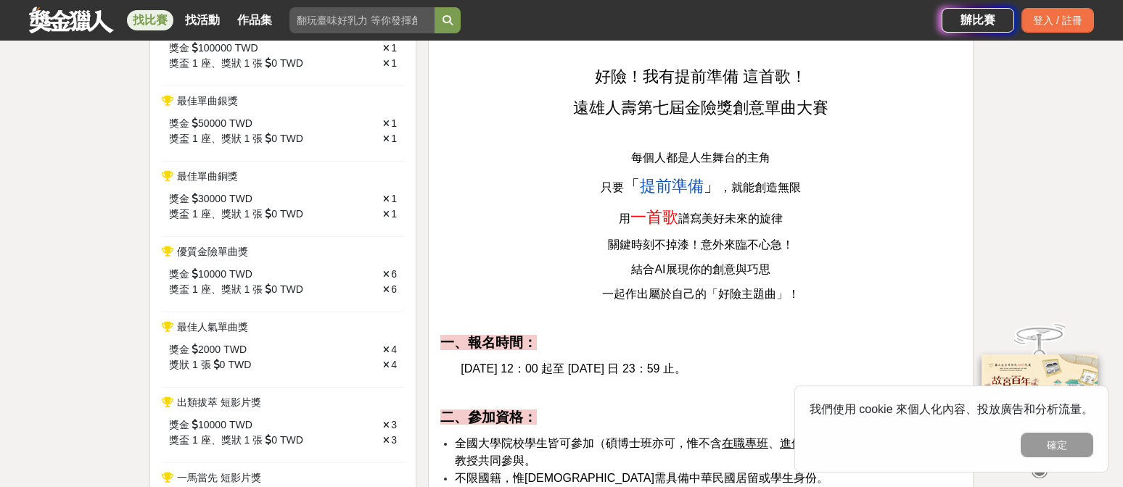
scroll to position [677, 0]
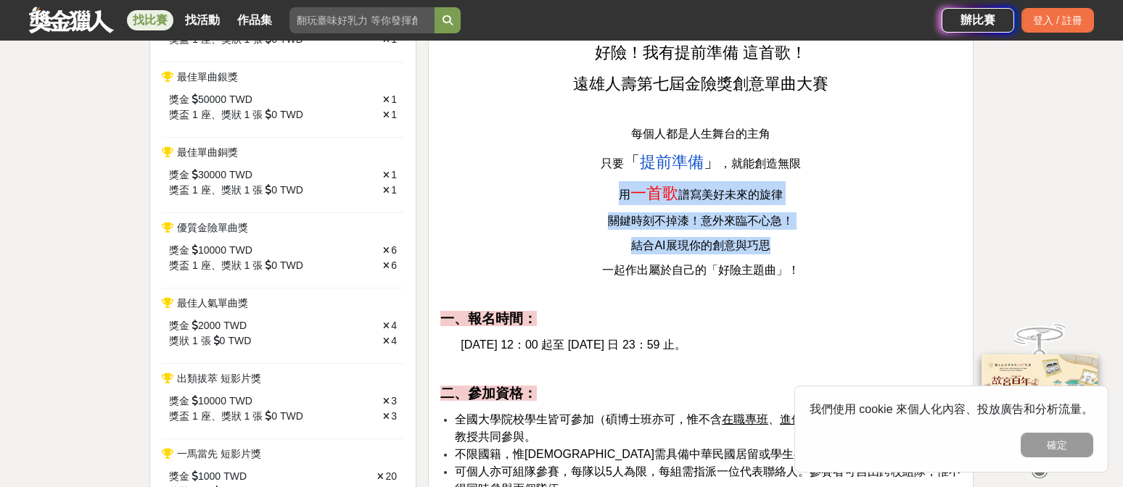
drag, startPoint x: 609, startPoint y: 216, endPoint x: 793, endPoint y: 268, distance: 191.2
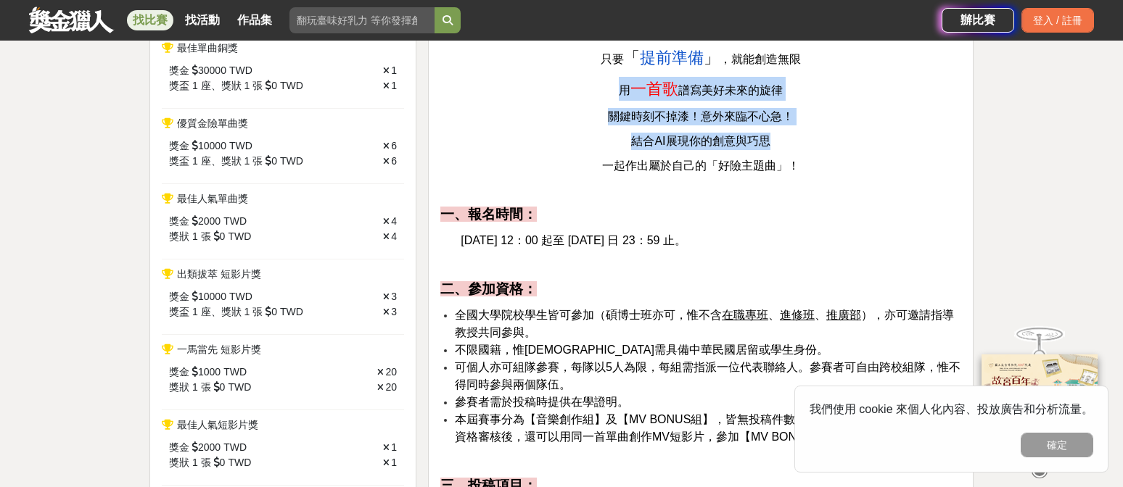
scroll to position [791, 0]
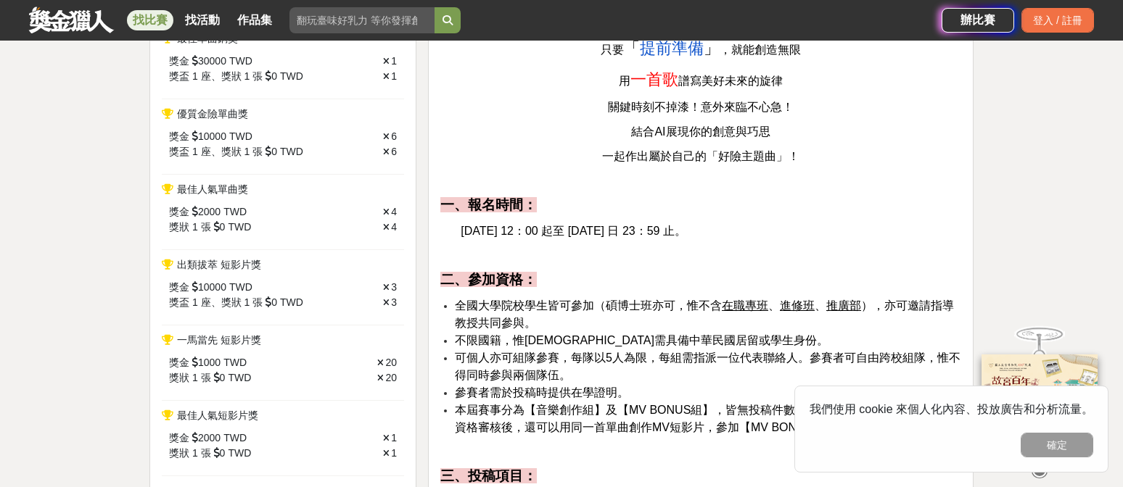
click at [773, 215] on p "一、報名時間：" at bounding box center [700, 205] width 521 height 20
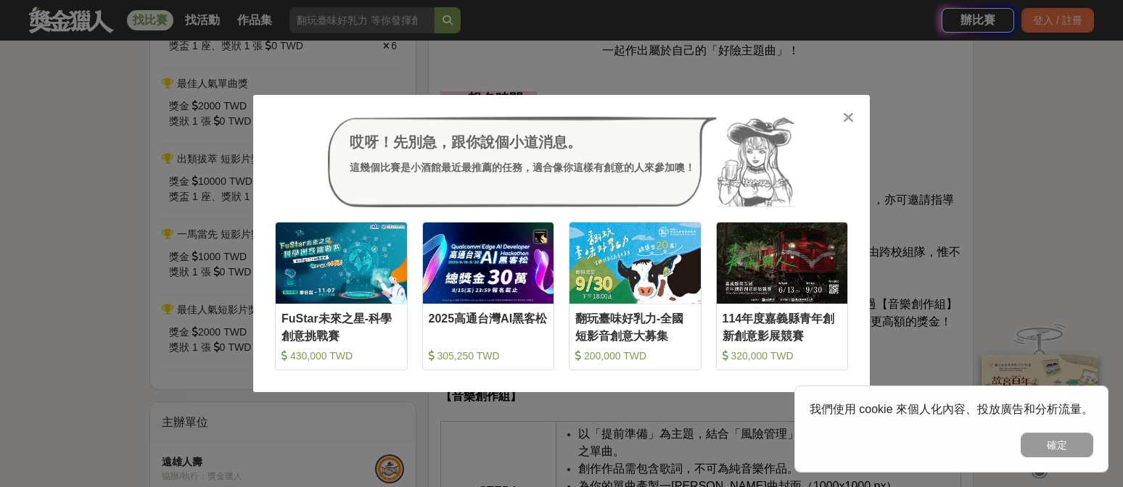
scroll to position [943, 0]
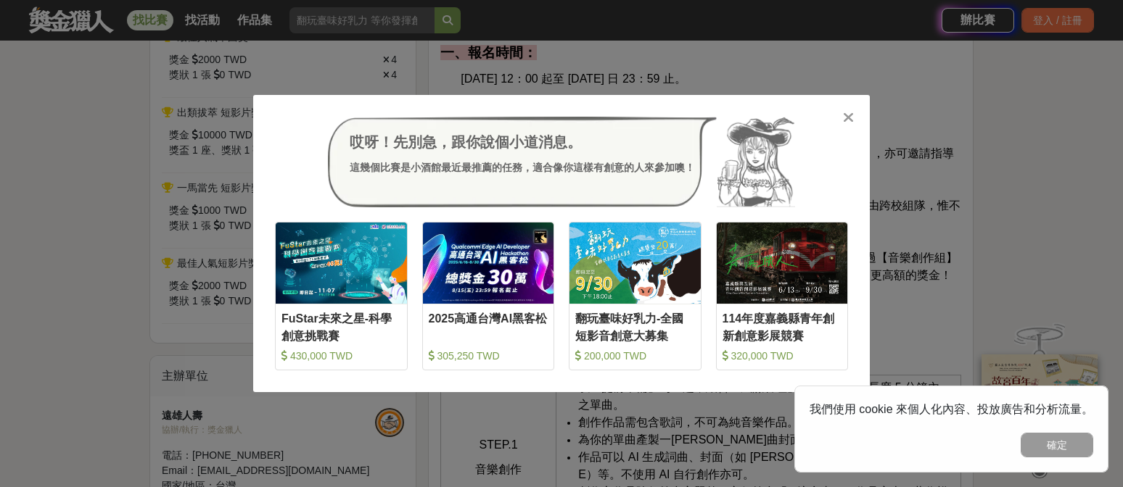
click at [843, 117] on icon at bounding box center [848, 117] width 11 height 15
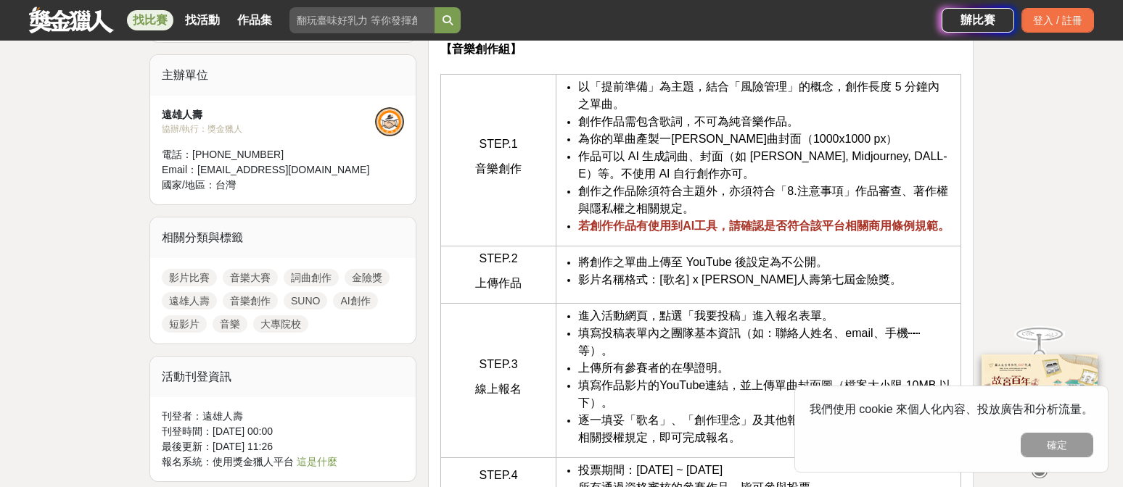
scroll to position [1242, 0]
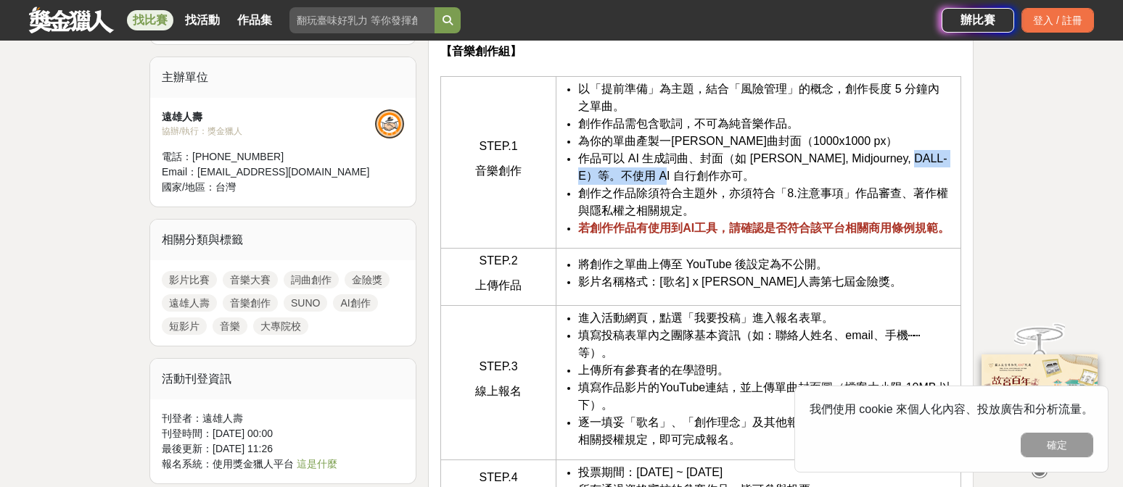
drag, startPoint x: 929, startPoint y: 201, endPoint x: 722, endPoint y: 219, distance: 207.5
click at [722, 185] on li "作品可以 AI 生成詞曲、封面（如 [PERSON_NAME], Midjourney, DALL-E）等。不使用 AI 自行創作亦可。" at bounding box center [765, 167] width 375 height 35
click at [626, 217] on span "創作之作品除須符合主題外，亦須符合「8.注意事項」作品審查、著作權與隱私權之相關規定。" at bounding box center [762, 202] width 369 height 30
drag, startPoint x: 579, startPoint y: 234, endPoint x: 728, endPoint y: 236, distance: 149.4
click at [728, 217] on span "創作之作品除須符合主題外，亦須符合「8.注意事項」作品審查、著作權與隱私權之相關規定。" at bounding box center [762, 202] width 369 height 30
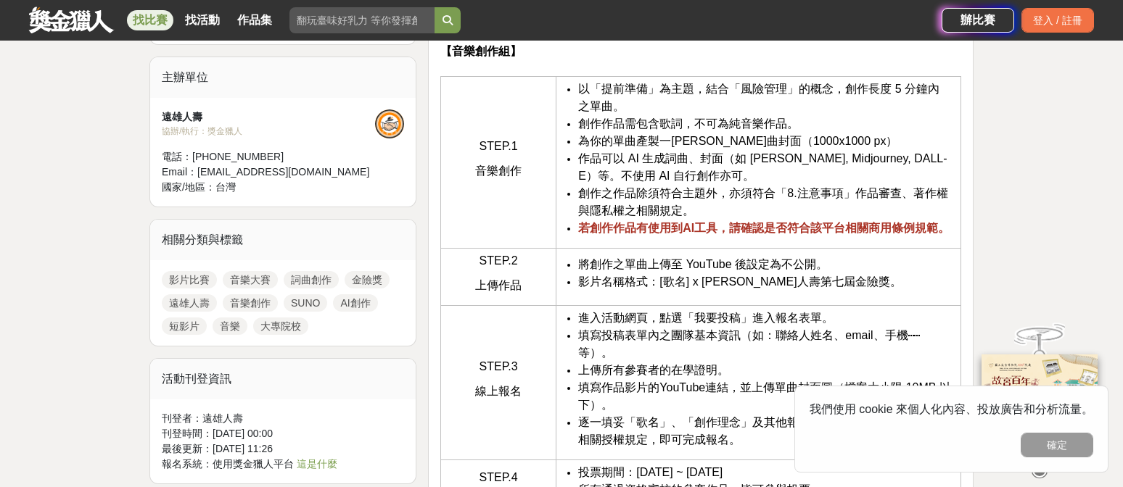
click at [686, 217] on span "創作之作品除須符合主題外，亦須符合「8.注意事項」作品審查、著作權與隱私權之相關規定。" at bounding box center [762, 202] width 369 height 30
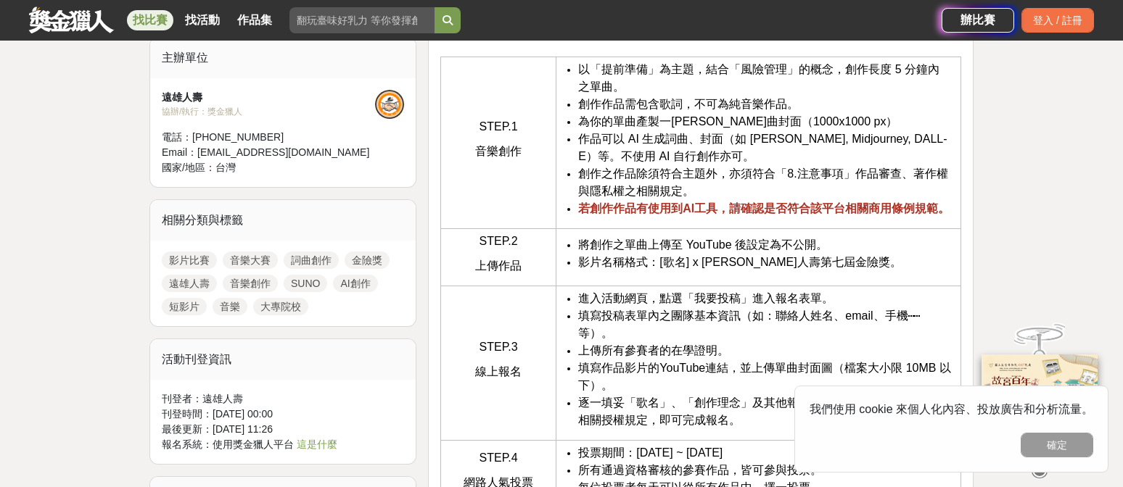
scroll to position [1262, 0]
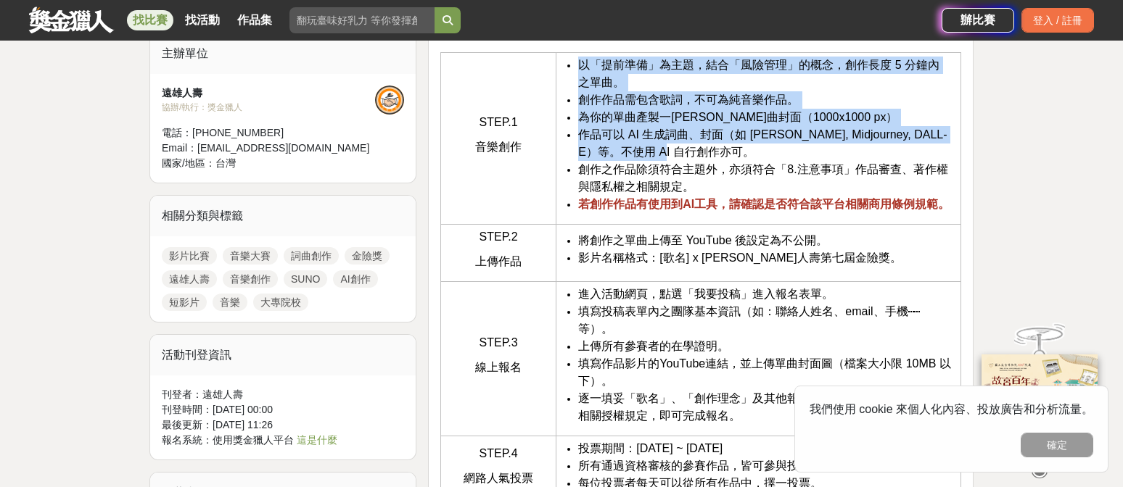
drag, startPoint x: 577, startPoint y: 110, endPoint x: 805, endPoint y: 196, distance: 243.2
click at [805, 196] on ul "以「提前準備」為主題，結合「風險管理」的概念，創作長度 5 分鐘內 之單曲。 創作作品需包含歌詞，不可為純音樂作品。 為你的單曲產製一[PERSON_NAME…" at bounding box center [757, 135] width 389 height 157
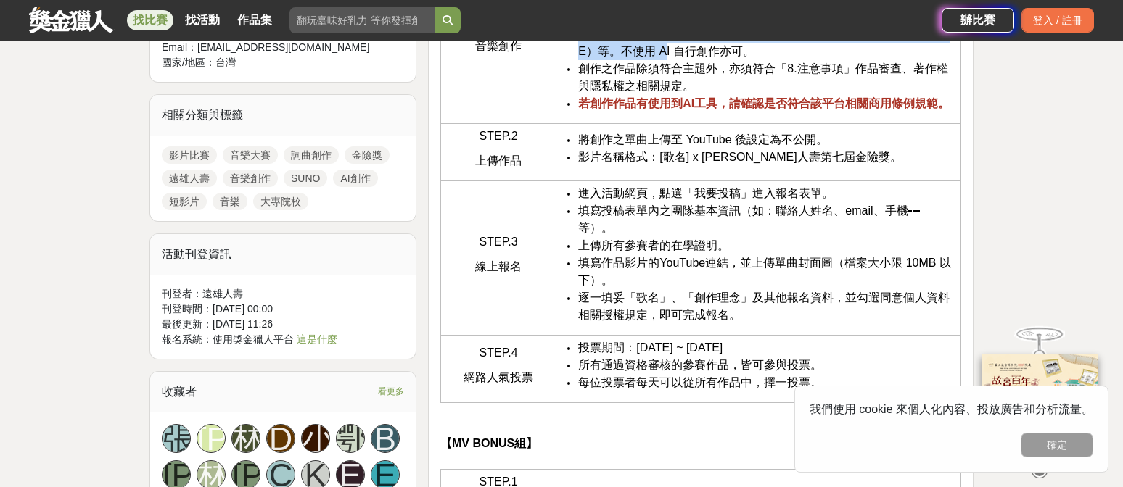
click at [805, 149] on li "將創作之單曲上傳至 YouTube 後設定為不公開。" at bounding box center [765, 139] width 375 height 17
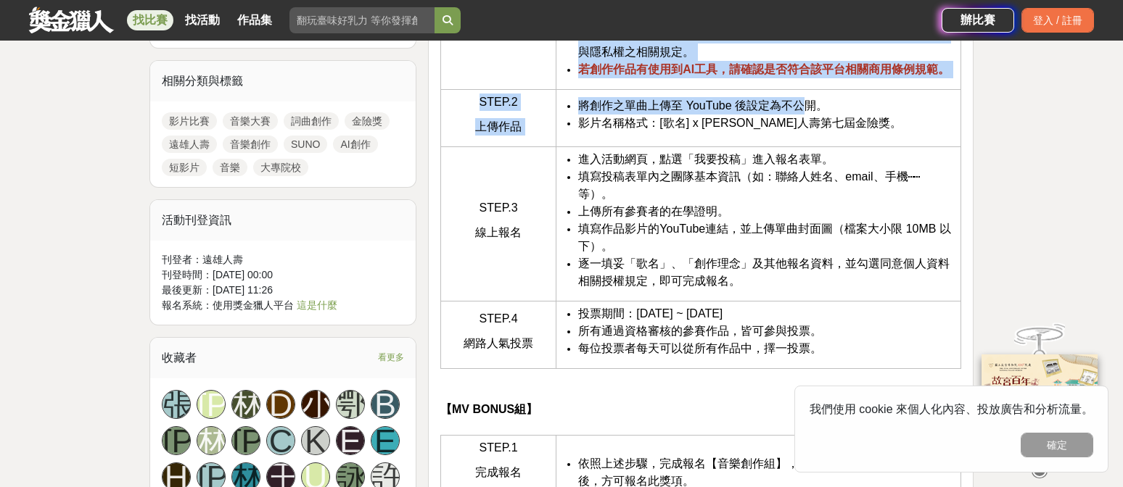
scroll to position [1402, 0]
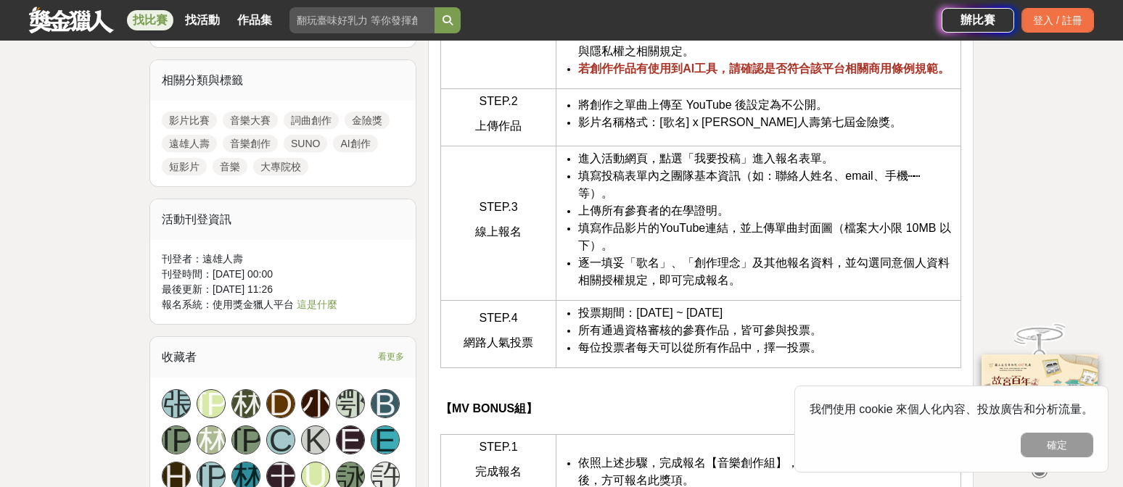
click at [552, 241] on td "STEP.3 線上報名" at bounding box center [497, 223] width 115 height 154
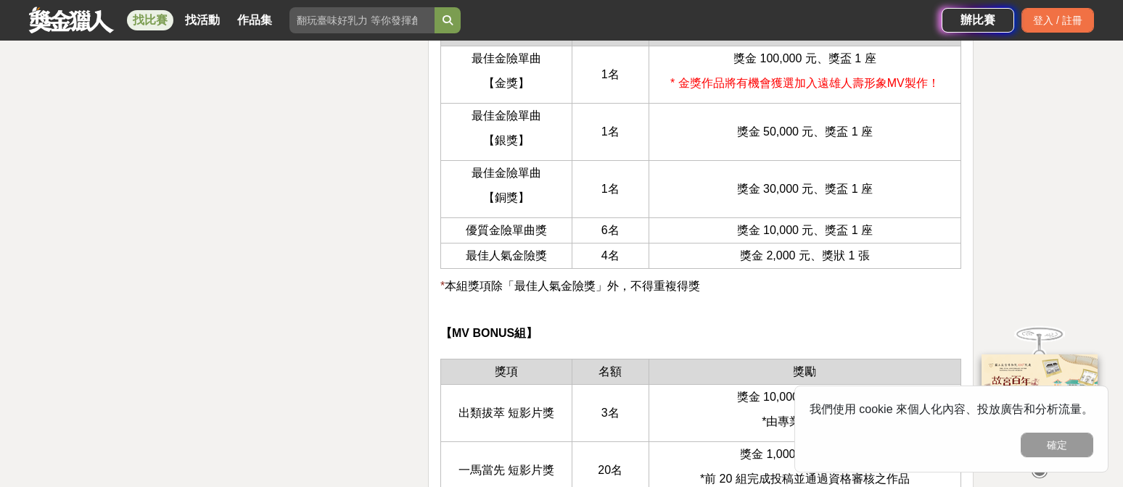
scroll to position [3021, 0]
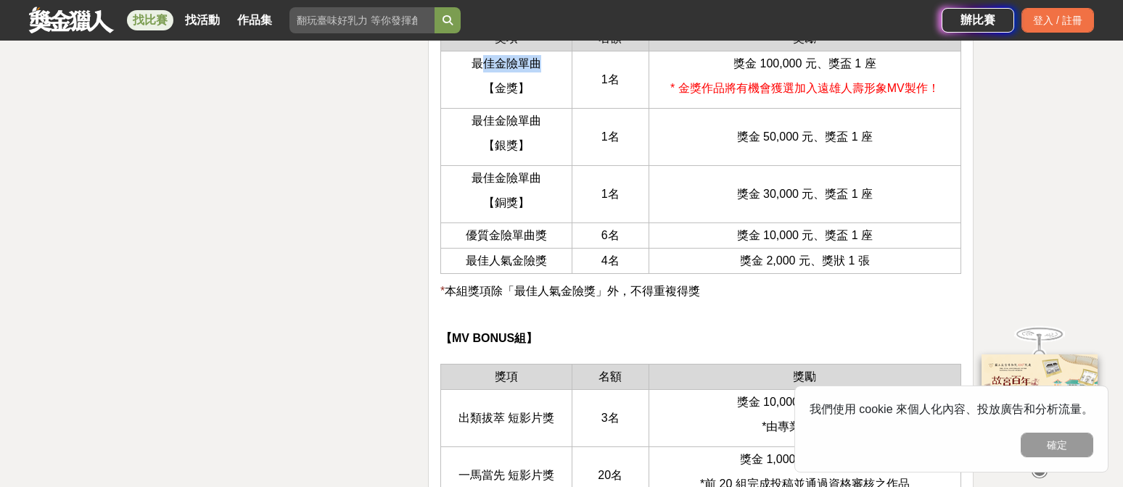
drag, startPoint x: 477, startPoint y: 161, endPoint x: 536, endPoint y: 161, distance: 58.7
click at [536, 70] on span "最佳金險單曲" at bounding box center [506, 63] width 70 height 12
click at [495, 94] on span "【金獎】" at bounding box center [506, 88] width 46 height 12
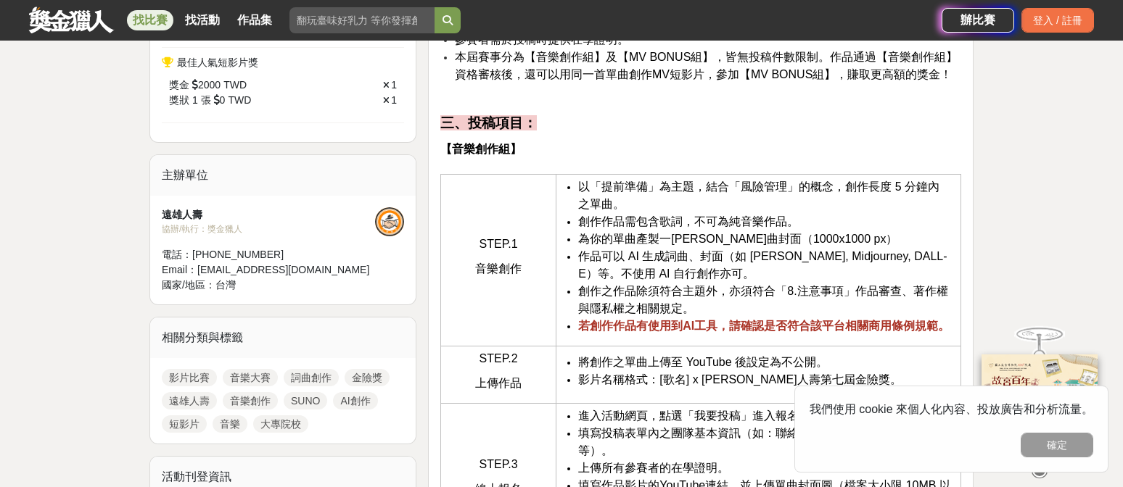
scroll to position [1159, 0]
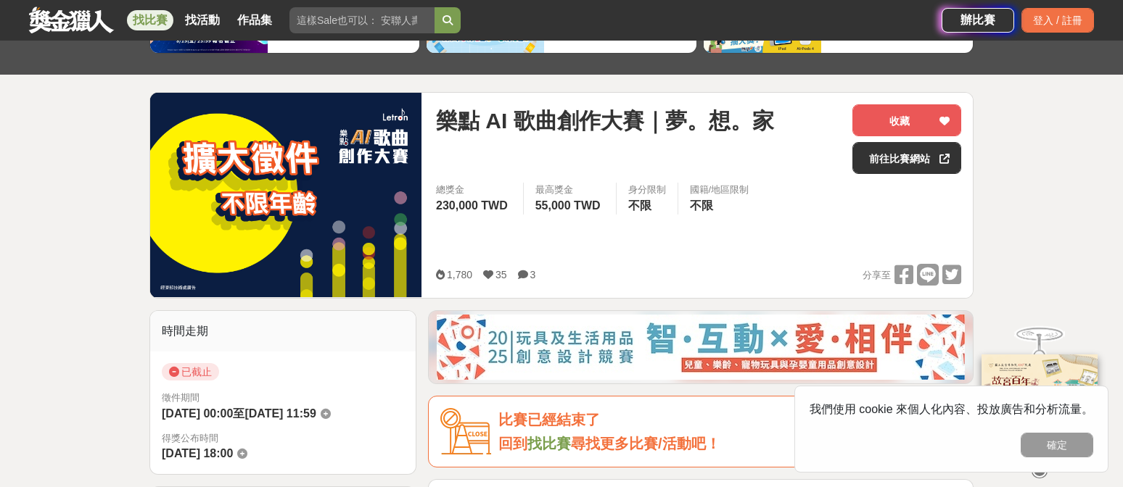
scroll to position [47, 0]
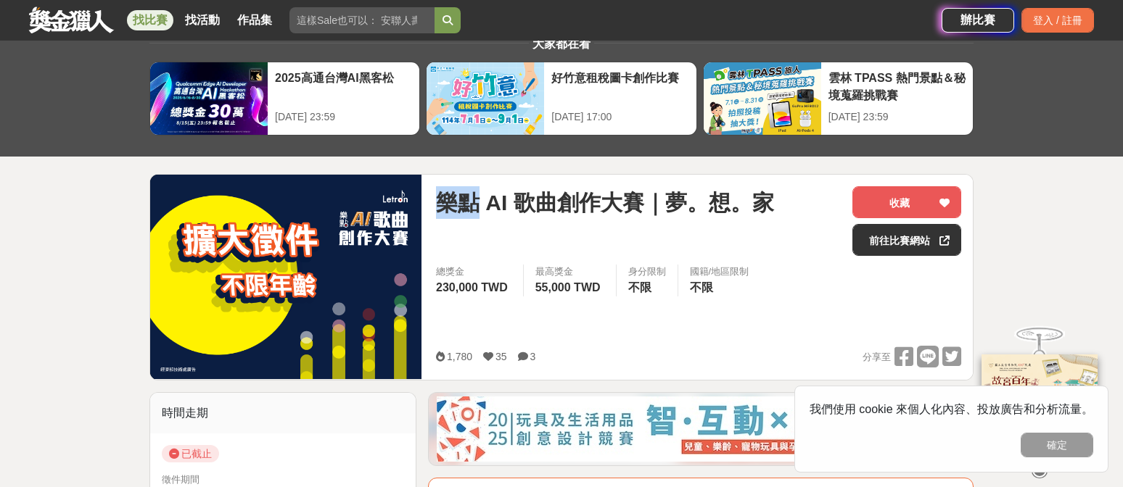
drag, startPoint x: 442, startPoint y: 202, endPoint x: 471, endPoint y: 204, distance: 29.9
click at [471, 204] on span "樂點 AI 歌曲創作大賽｜夢。想。家" at bounding box center [605, 202] width 338 height 33
copy span "樂點"
click at [373, 22] on input "search" at bounding box center [361, 20] width 145 height 26
paste input "樂點"
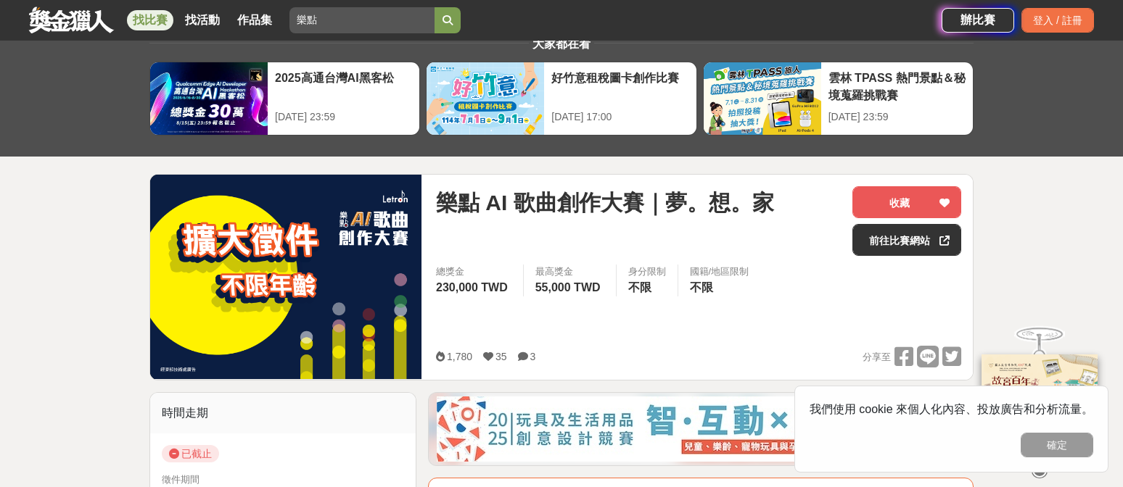
type input "樂點"
click at [452, 17] on icon "submit" at bounding box center [447, 20] width 10 height 10
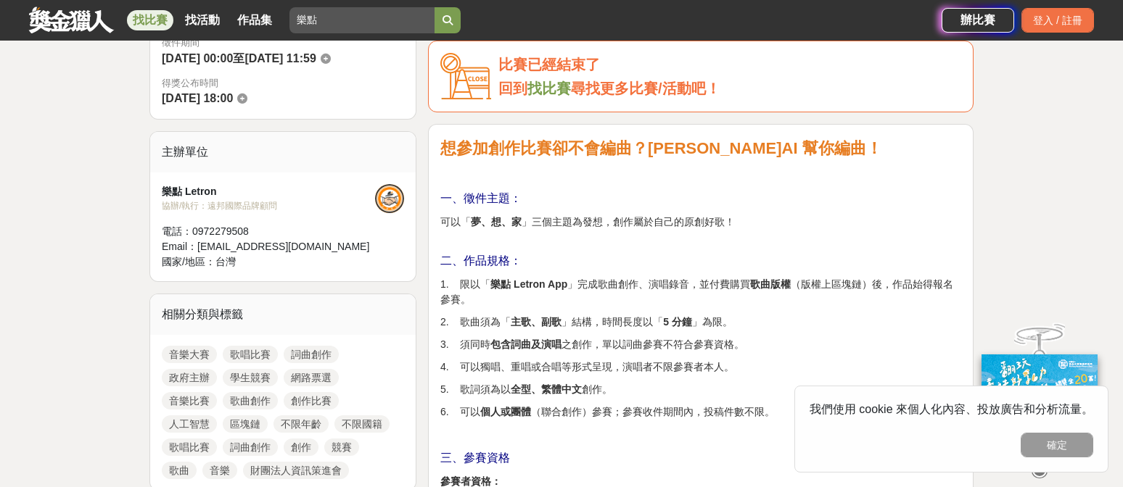
scroll to position [486, 0]
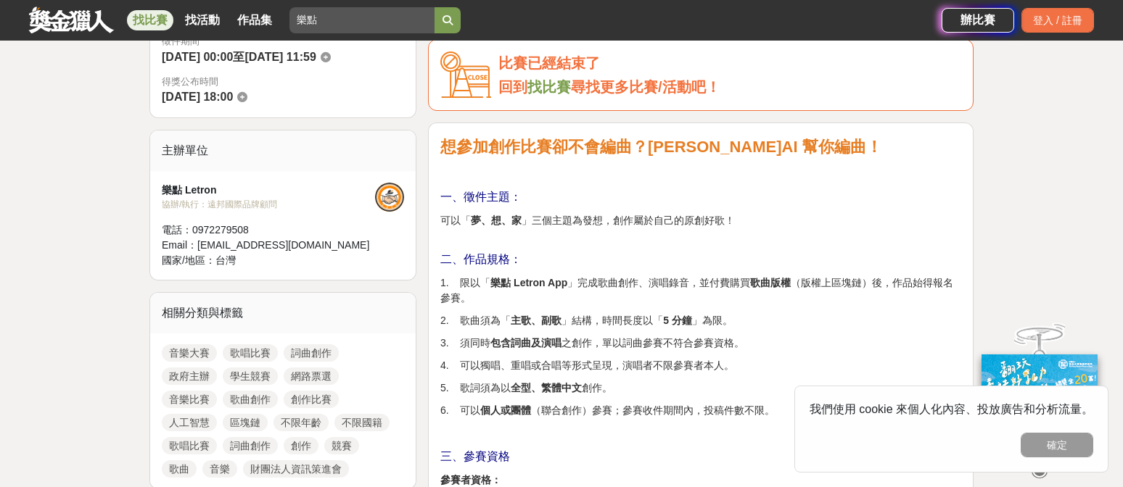
click at [196, 191] on div "樂點 Letron" at bounding box center [268, 190] width 213 height 15
